Goal: Complete application form

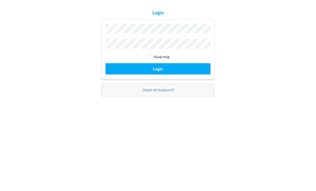
scroll to position [17, 0]
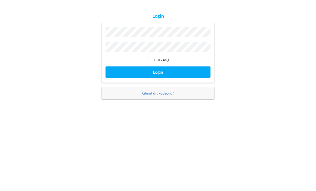
click at [150, 96] on input "checkbox" at bounding box center [149, 98] width 5 height 5
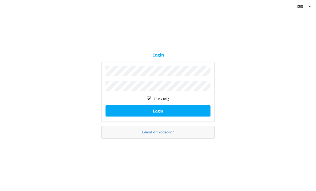
click at [127, 105] on button "Login" at bounding box center [157, 110] width 105 height 11
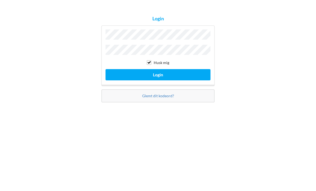
click at [150, 96] on input "checkbox" at bounding box center [149, 98] width 5 height 5
checkbox input "false"
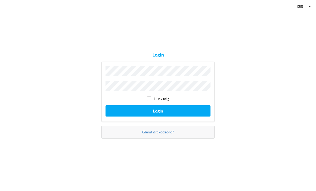
click at [124, 105] on button "Login" at bounding box center [157, 110] width 105 height 11
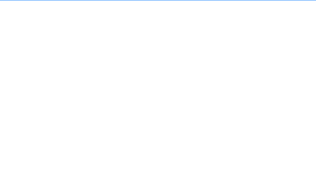
scroll to position [3, 0]
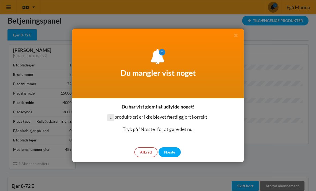
click at [171, 152] on div "Næste" at bounding box center [169, 152] width 22 height 10
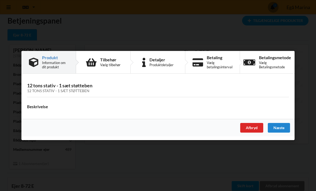
click at [282, 126] on div "Næste" at bounding box center [279, 128] width 22 height 10
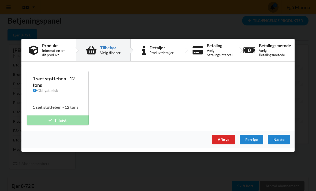
click at [278, 138] on div "Næste" at bounding box center [279, 140] width 22 height 10
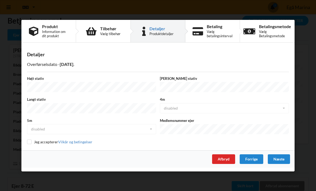
click at [31, 142] on input "checkbox" at bounding box center [29, 141] width 5 height 5
checkbox input "true"
click at [279, 158] on div "Næste" at bounding box center [279, 159] width 22 height 10
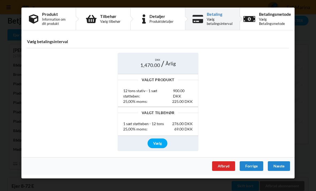
click at [279, 162] on div "Næste" at bounding box center [279, 166] width 22 height 10
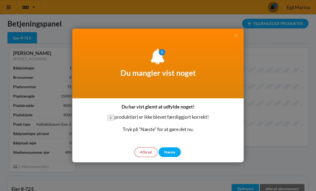
click at [169, 154] on div "Næste" at bounding box center [169, 152] width 22 height 10
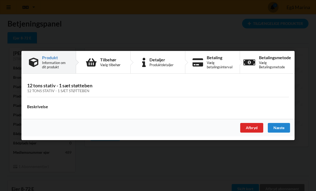
click at [280, 125] on div "Næste" at bounding box center [279, 128] width 22 height 10
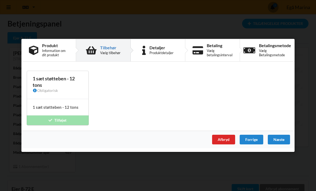
click at [278, 141] on div "Næste" at bounding box center [279, 140] width 22 height 10
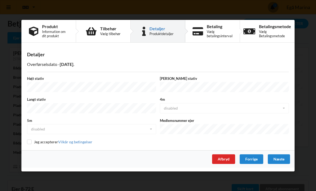
click at [31, 140] on input "checkbox" at bounding box center [29, 141] width 5 height 5
checkbox input "true"
click at [275, 158] on div "Næste" at bounding box center [279, 159] width 22 height 10
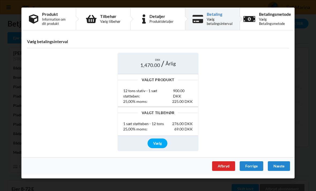
click at [278, 165] on div "Næste" at bounding box center [279, 166] width 22 height 10
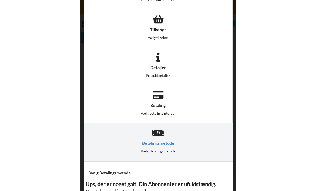
scroll to position [3, 0]
